Goal: Transaction & Acquisition: Purchase product/service

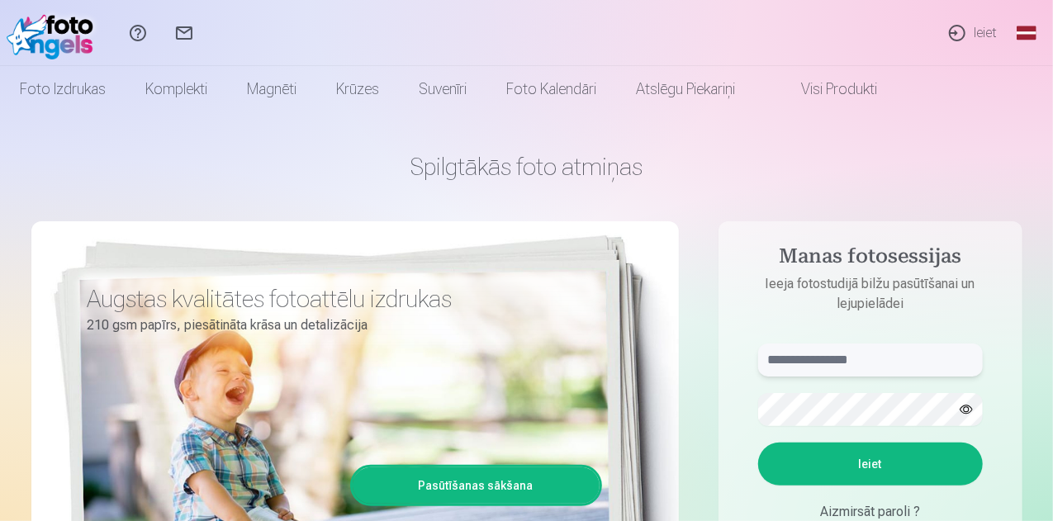
click at [790, 370] on input "text" at bounding box center [870, 360] width 225 height 33
type input "**********"
click at [873, 463] on button "Ieiet" at bounding box center [870, 464] width 225 height 43
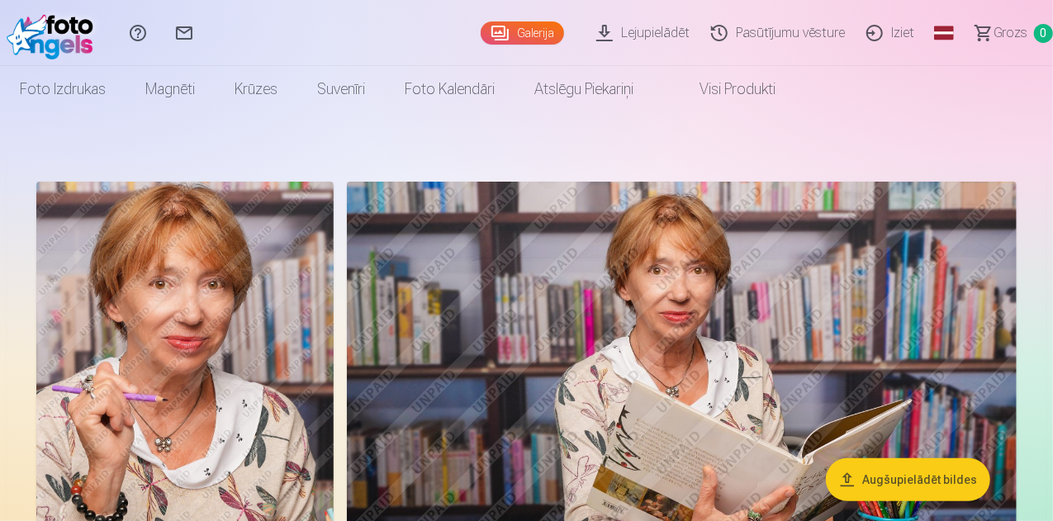
drag, startPoint x: 1051, startPoint y: 17, endPoint x: 1052, endPoint y: 36, distance: 18.2
click at [1052, 36] on div "Palīdzības centrs Sazinies ar mums Galerija Lejupielādēt Pasūtījumu vēsture Izi…" at bounding box center [526, 33] width 1053 height 66
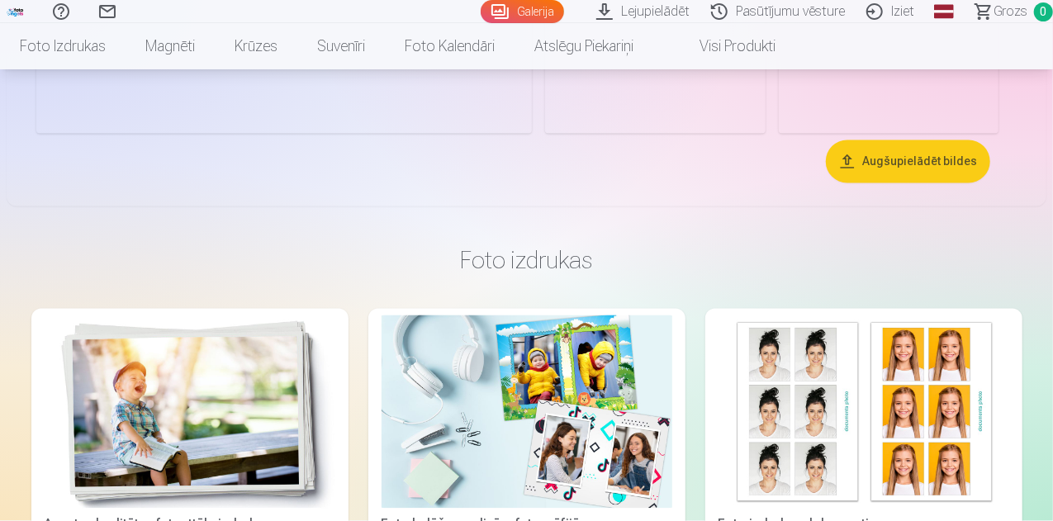
scroll to position [1512, 0]
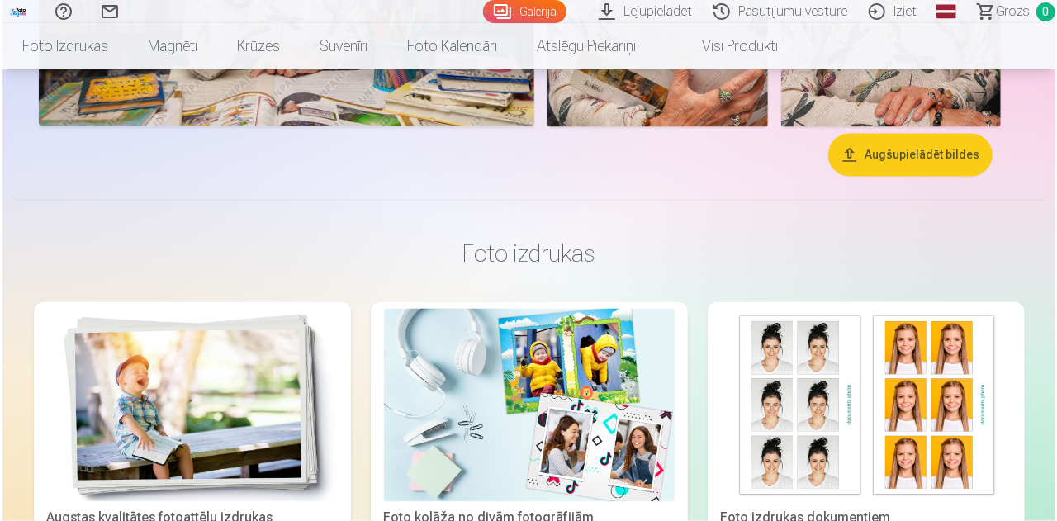
scroll to position [1516, 0]
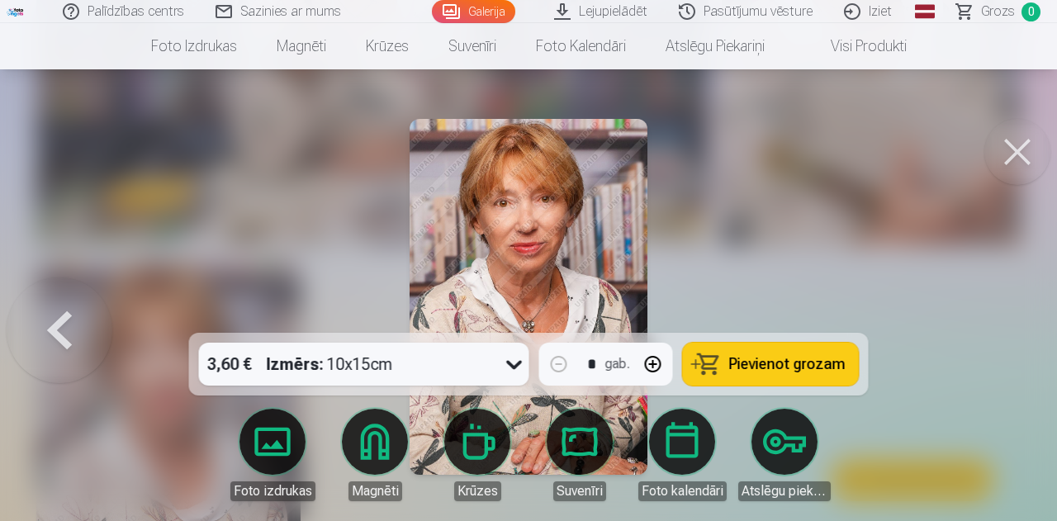
click at [806, 365] on span "Pievienot grozam" at bounding box center [787, 364] width 116 height 15
click at [1016, 154] on button at bounding box center [1018, 152] width 66 height 66
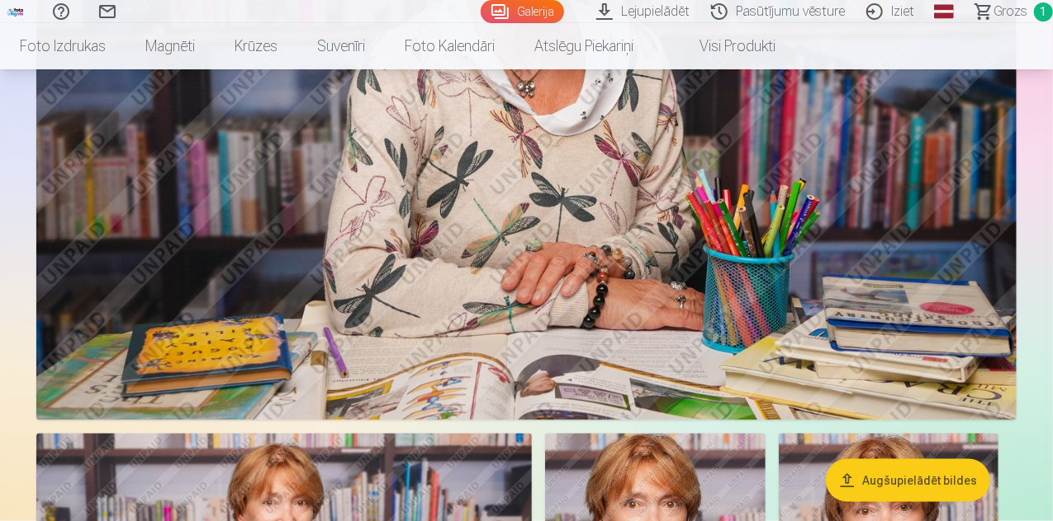
scroll to position [532, 0]
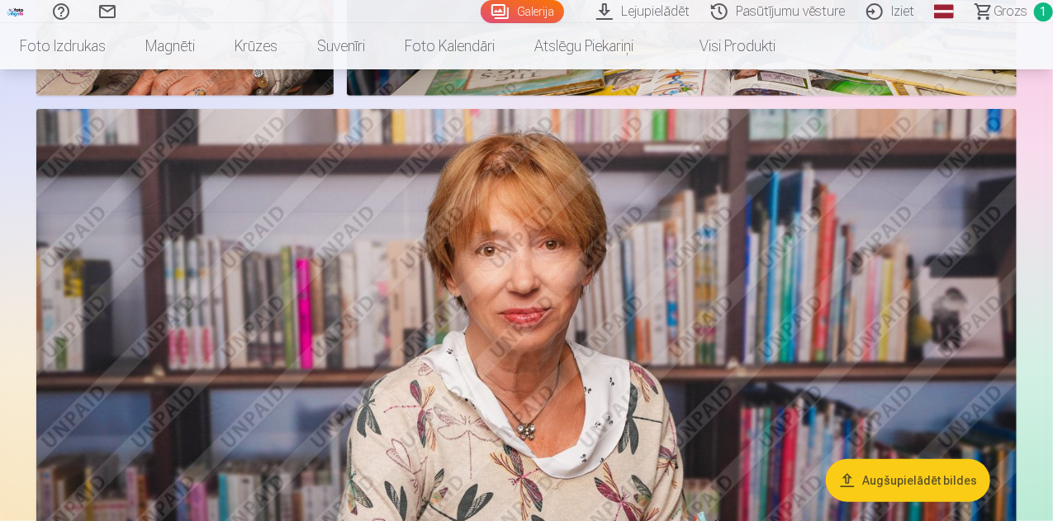
click at [562, 352] on img at bounding box center [526, 435] width 981 height 653
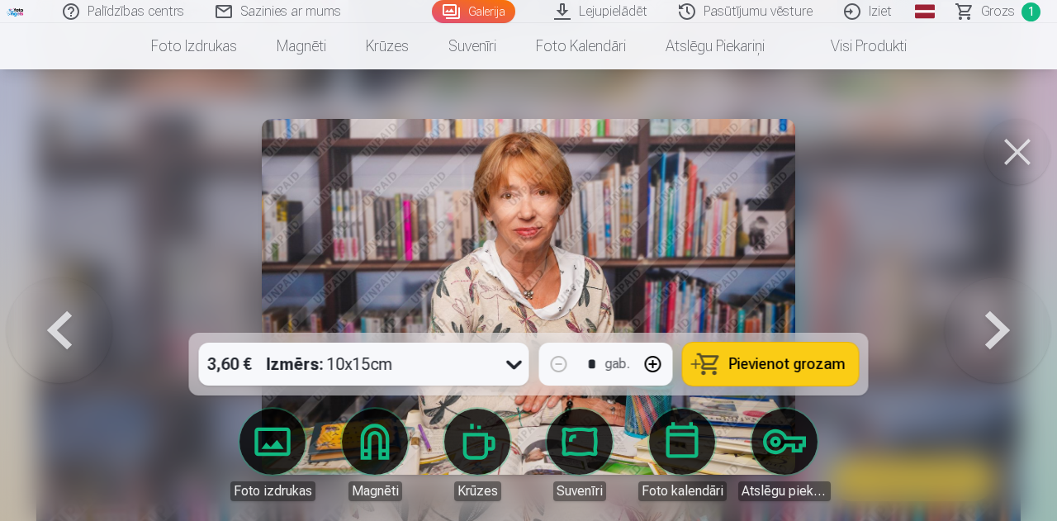
click at [1013, 163] on button at bounding box center [1018, 152] width 66 height 66
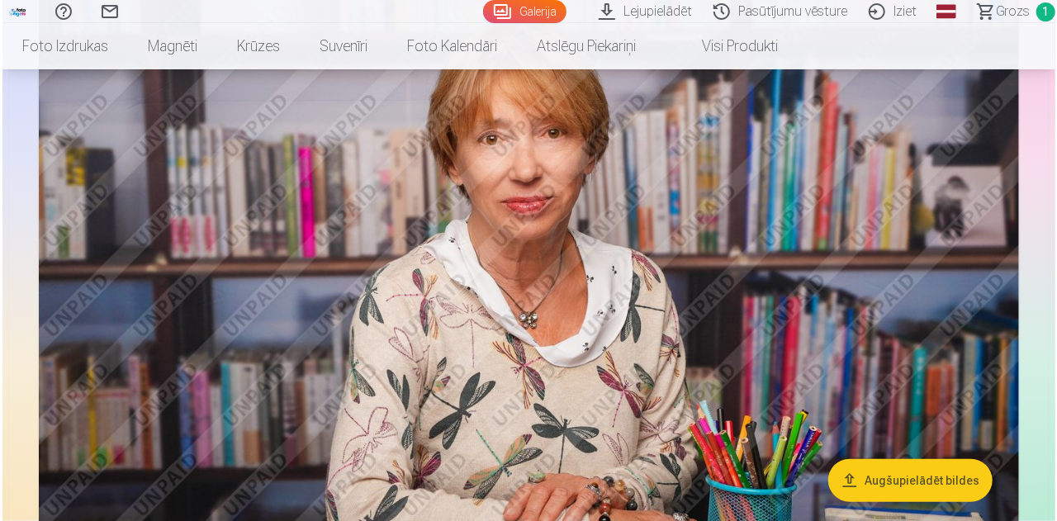
scroll to position [686, 0]
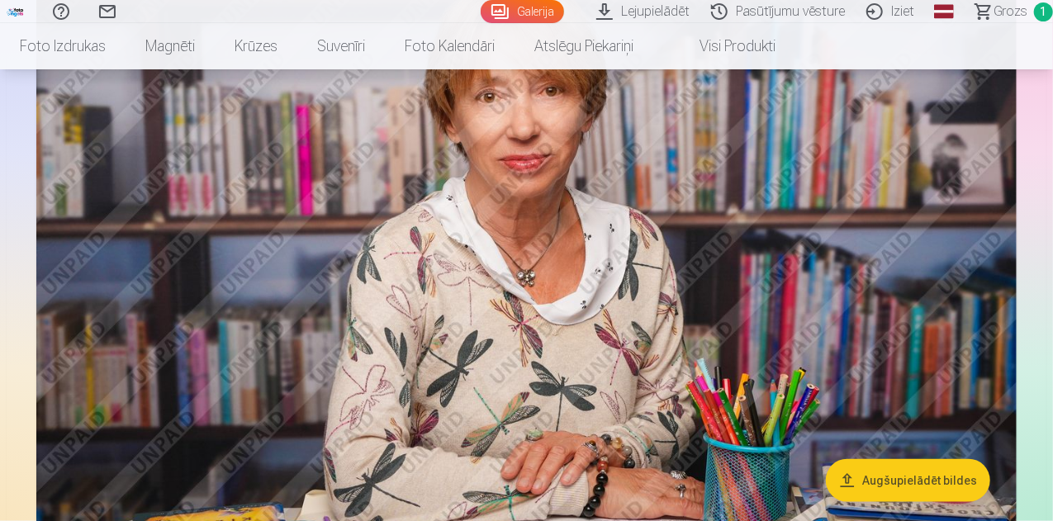
click at [631, 268] on img at bounding box center [526, 281] width 981 height 653
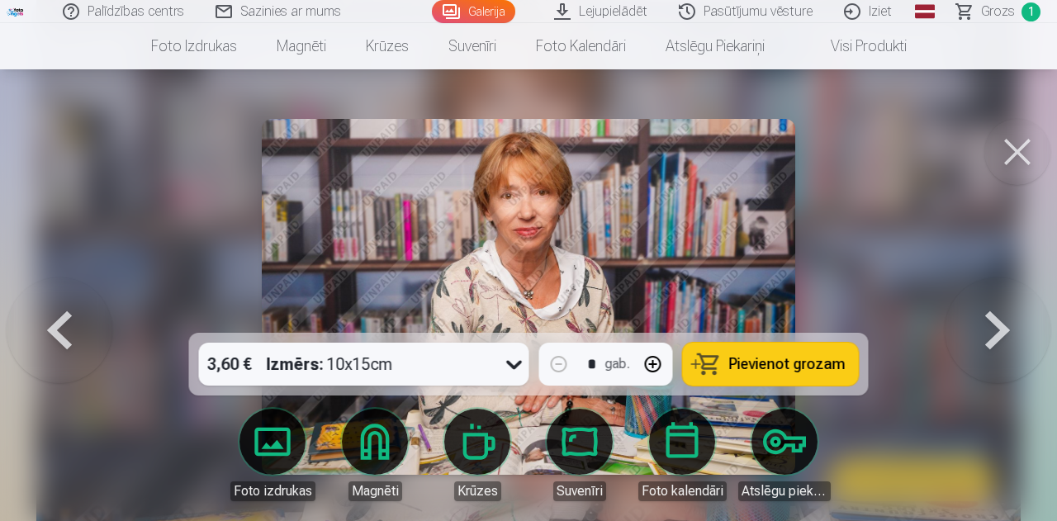
click at [782, 364] on span "Pievienot grozam" at bounding box center [787, 364] width 116 height 15
